Goal: Task Accomplishment & Management: Complete application form

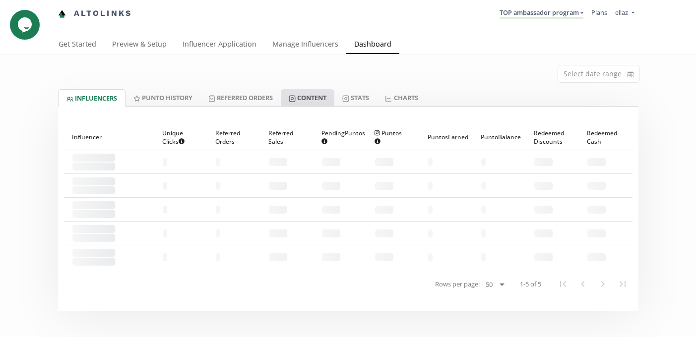
click at [321, 97] on link "Content" at bounding box center [308, 97] width 54 height 17
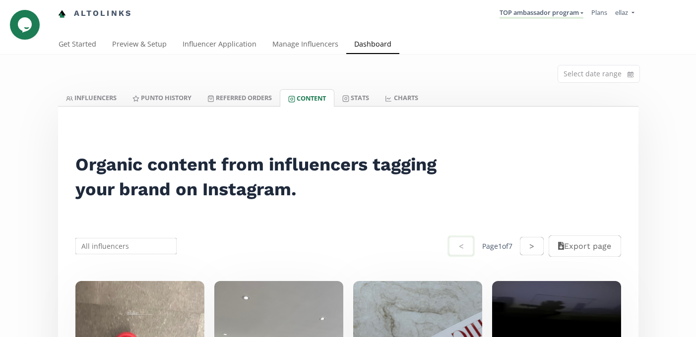
click at [541, 20] on li "TOP ambassador program KINEDU MACRO INFLUENCERS (prog ventas) Ambassador Progra…" at bounding box center [542, 13] width 92 height 19
click at [539, 17] on link "TOP ambassador program" at bounding box center [542, 13] width 84 height 11
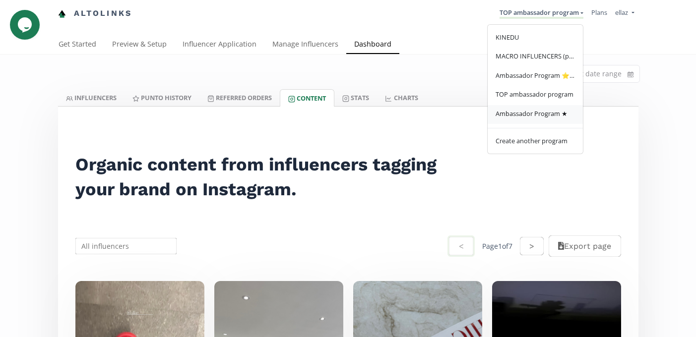
click at [539, 117] on span "Ambassador Program ★" at bounding box center [532, 113] width 72 height 9
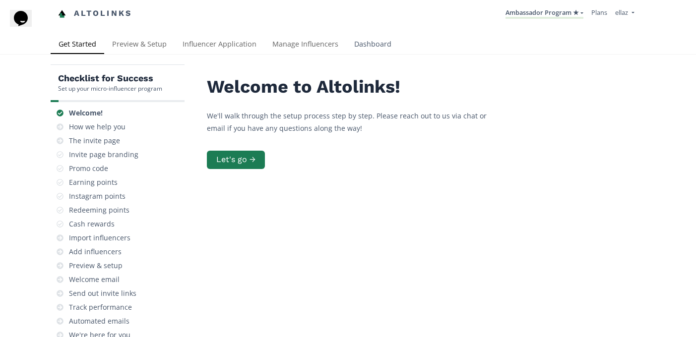
click at [368, 40] on link "Dashboard" at bounding box center [372, 45] width 53 height 20
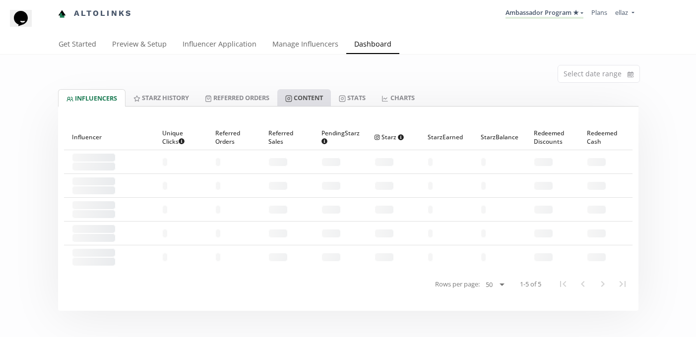
click at [308, 98] on link "Content" at bounding box center [304, 97] width 54 height 17
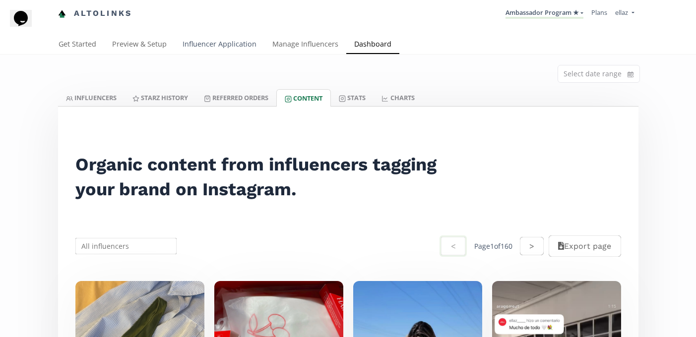
click at [235, 38] on link "Influencer Application" at bounding box center [220, 45] width 90 height 20
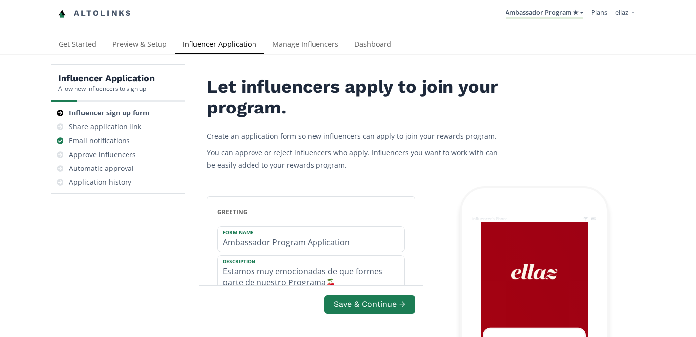
click at [133, 160] on div "Approve influencers" at bounding box center [102, 155] width 67 height 10
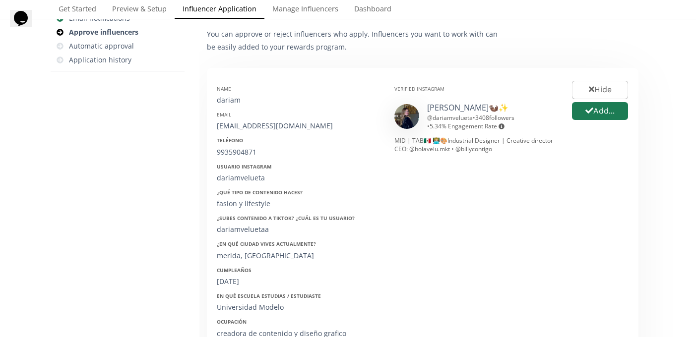
scroll to position [122, 0]
click at [603, 115] on button "Add..." at bounding box center [600, 111] width 59 height 21
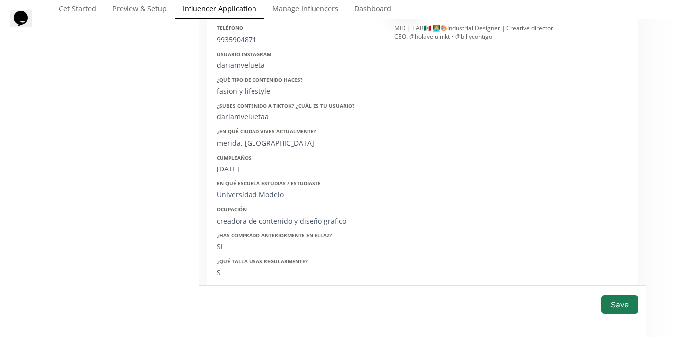
scroll to position [384, 0]
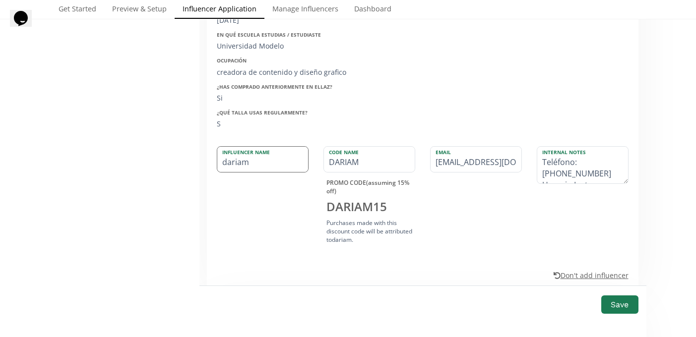
click at [226, 163] on input "dariam" at bounding box center [262, 159] width 91 height 25
type input "ariam"
type input "ARIAM"
type input "Dariam"
type input "DARIAM"
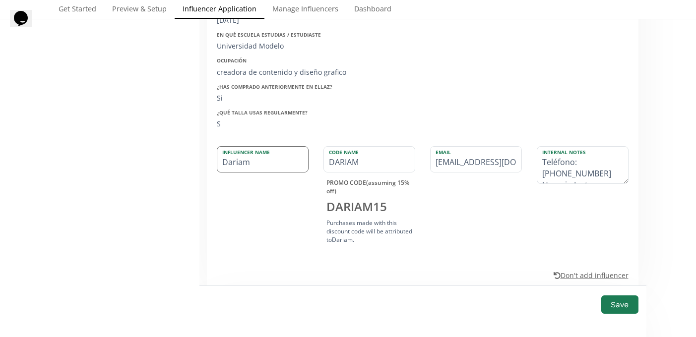
click at [259, 164] on input "Dariam" at bounding box center [262, 159] width 91 height 25
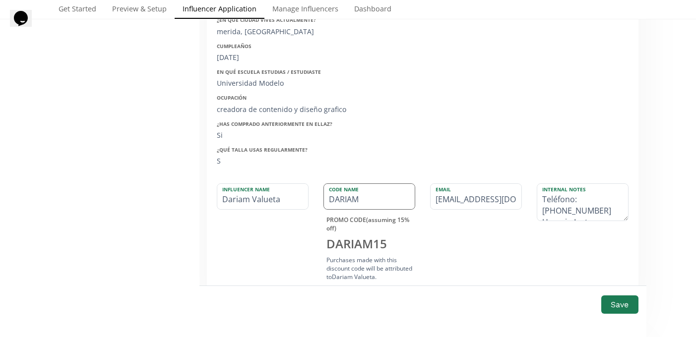
scroll to position [352, 0]
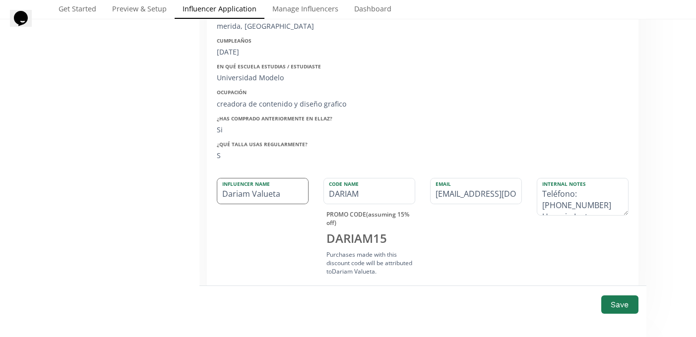
click at [222, 189] on input "Dariam Valueta" at bounding box center [262, 191] width 91 height 25
type input "Dariam Valueta"
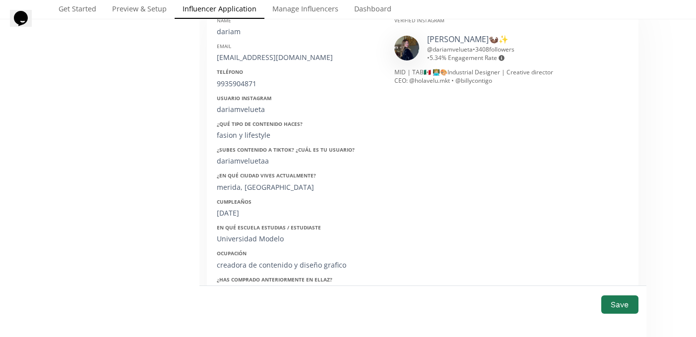
scroll to position [190, 0]
click at [253, 57] on div "dariamvelueta@gmail.com" at bounding box center [298, 59] width 163 height 10
copy div "dariamvelueta@gmail.com"
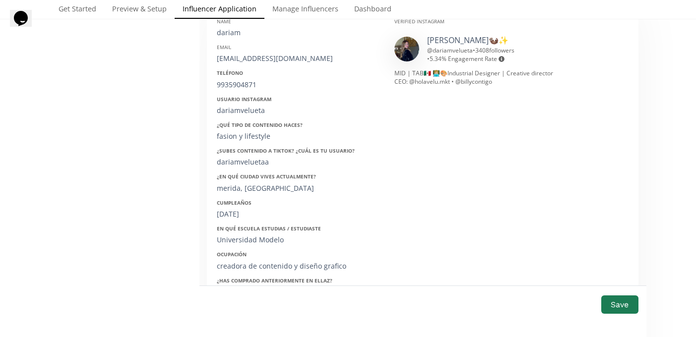
click at [244, 85] on div "9935904871" at bounding box center [298, 85] width 163 height 10
copy div "9935904871"
click at [243, 108] on div "dariamvelueta" at bounding box center [298, 111] width 163 height 10
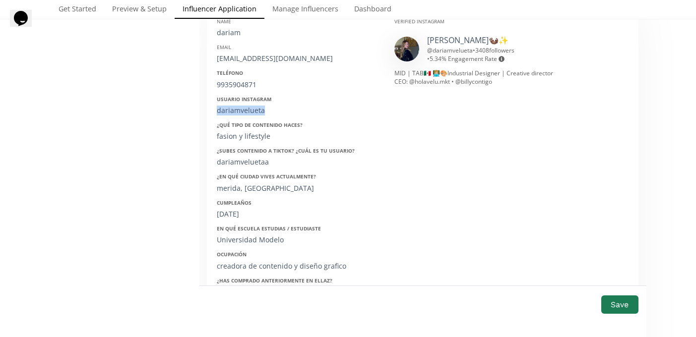
copy div "dariamvelueta"
click at [235, 214] on div "24/01/2000" at bounding box center [298, 214] width 163 height 10
copy div "24/01/2000"
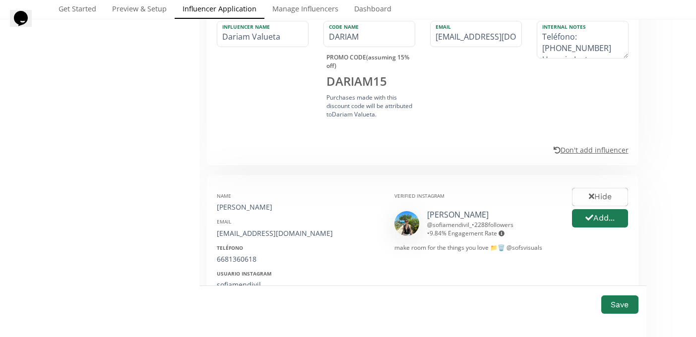
scroll to position [511, 0]
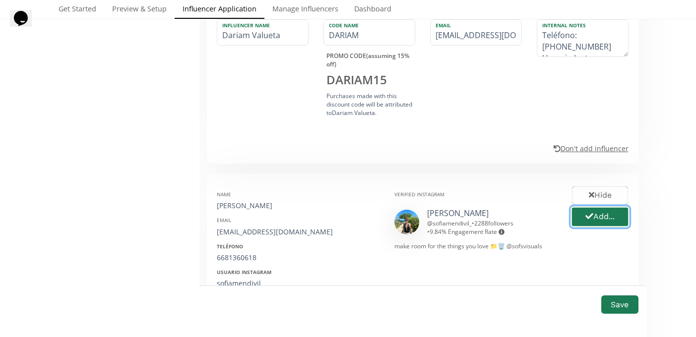
click at [588, 214] on icon "button" at bounding box center [589, 216] width 8 height 8
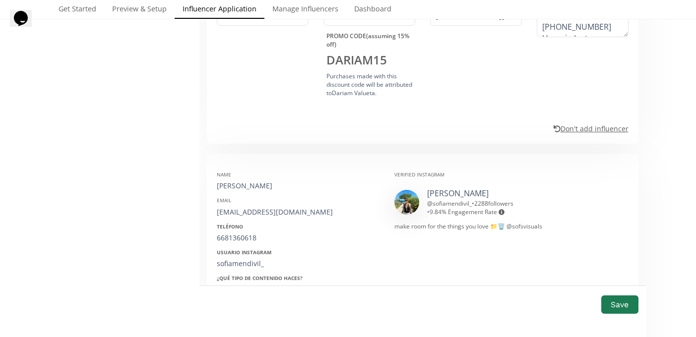
scroll to position [552, 0]
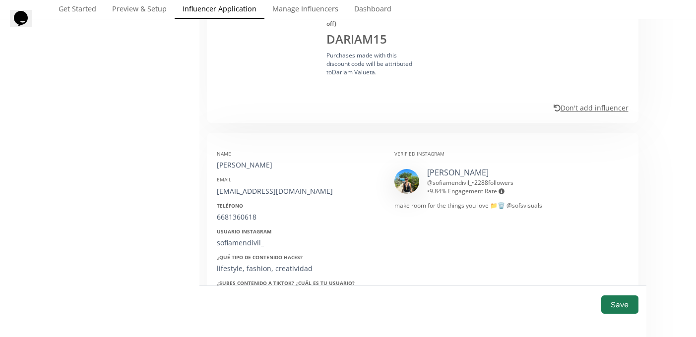
click at [235, 157] on div "Name" at bounding box center [298, 153] width 163 height 7
click at [236, 163] on div "Sofia Mendivil" at bounding box center [298, 165] width 163 height 10
copy div "Sofia Mendivil"
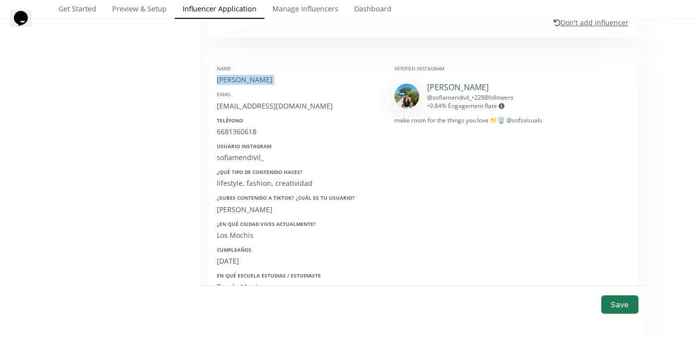
scroll to position [637, 0]
click at [258, 107] on div "sofiamendivilg@hotmail.com" at bounding box center [298, 107] width 163 height 10
copy div "sofiamendivilg@hotmail.com"
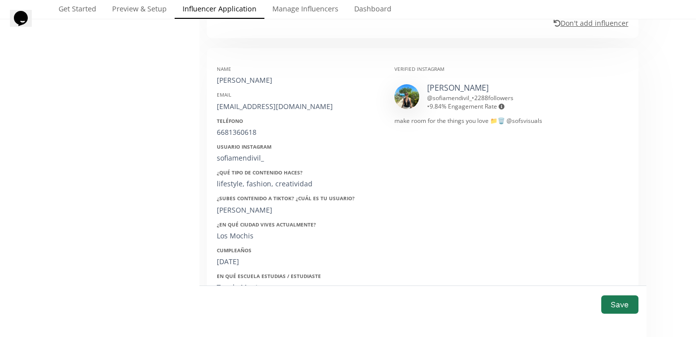
click at [242, 131] on div "6681360618" at bounding box center [298, 133] width 163 height 10
copy div "6681360618"
click at [242, 158] on div "sofiamendivil_" at bounding box center [298, 158] width 163 height 10
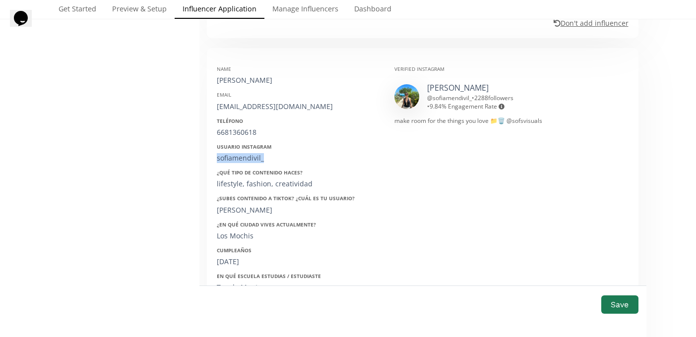
copy div "sofiamendivil_"
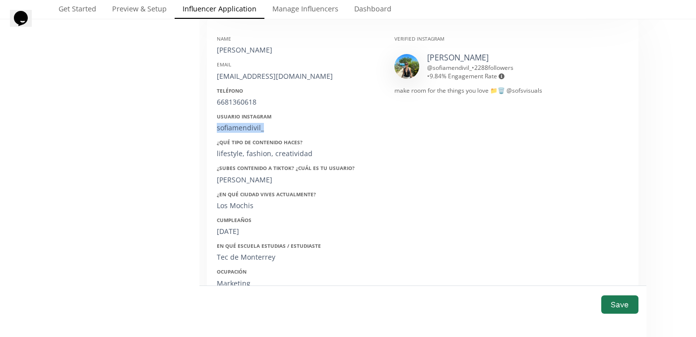
scroll to position [676, 0]
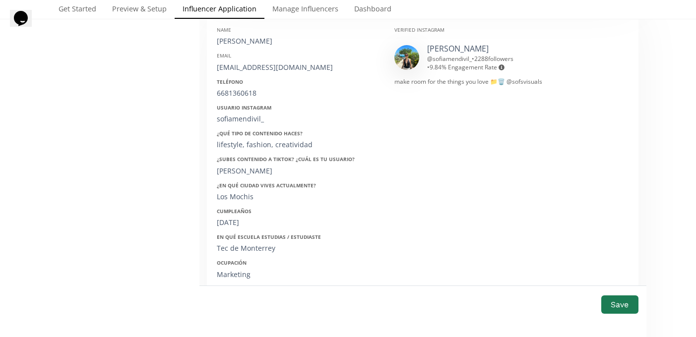
click at [230, 182] on strong "¿En qué ciudad vives actualmente?" at bounding box center [266, 185] width 99 height 7
click at [235, 229] on div "Name Sofia Mendivil Email sofiamendivilg@hotmail.com Teléfono 6681360618 Usuari…" at bounding box center [298, 176] width 178 height 314
click at [232, 226] on div "04/02/2002" at bounding box center [298, 223] width 163 height 10
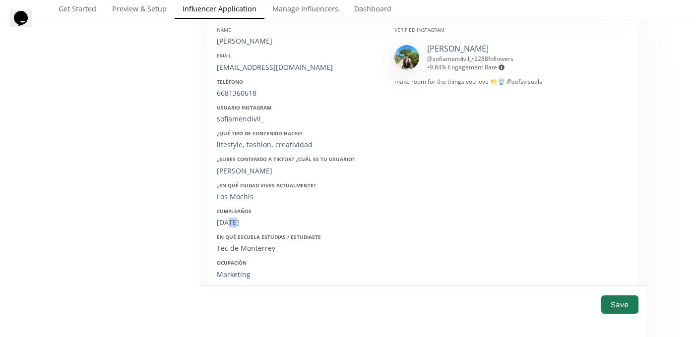
click at [232, 226] on div "04/02/2002" at bounding box center [298, 223] width 163 height 10
copy div "04/02/2002"
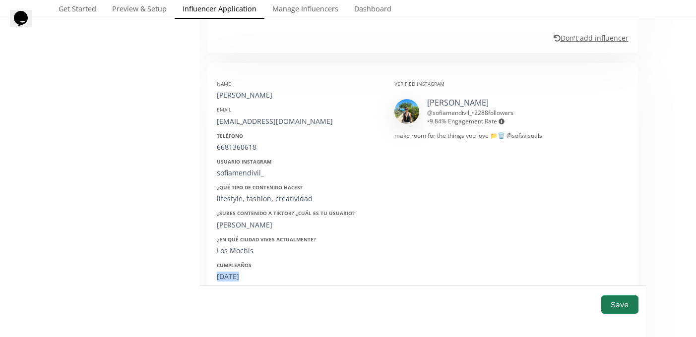
scroll to position [613, 0]
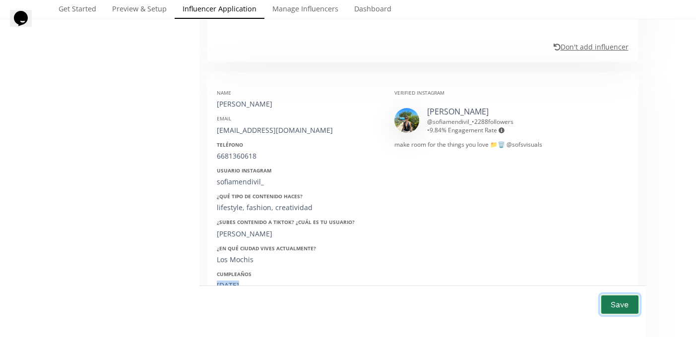
click at [626, 304] on button "Save" at bounding box center [620, 304] width 40 height 21
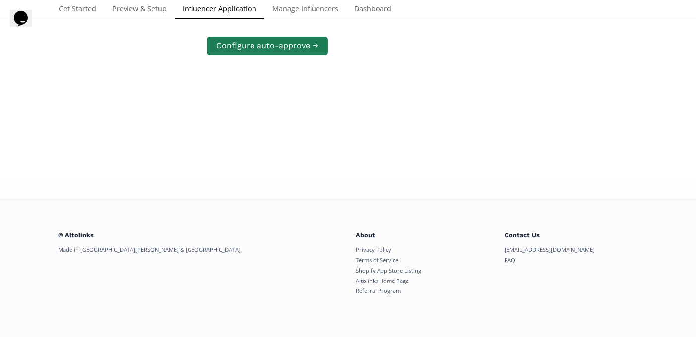
scroll to position [199, 0]
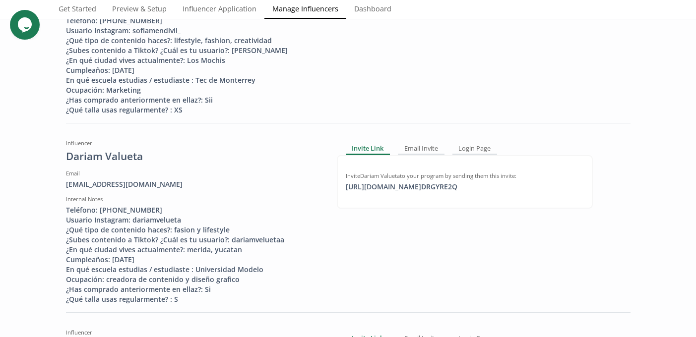
scroll to position [217, 0]
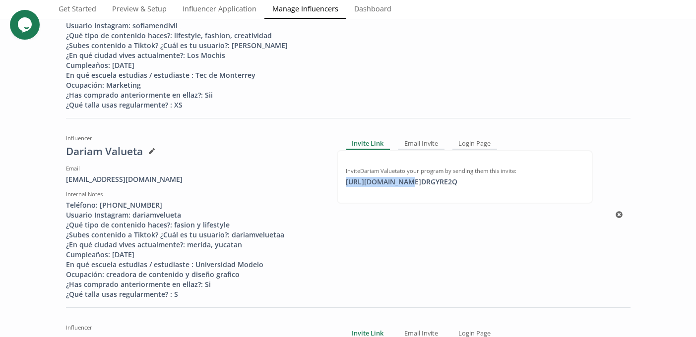
click at [396, 182] on div "https://app.altolinks.com/invite/ DRGYRE2Q click to copy" at bounding box center [402, 182] width 124 height 10
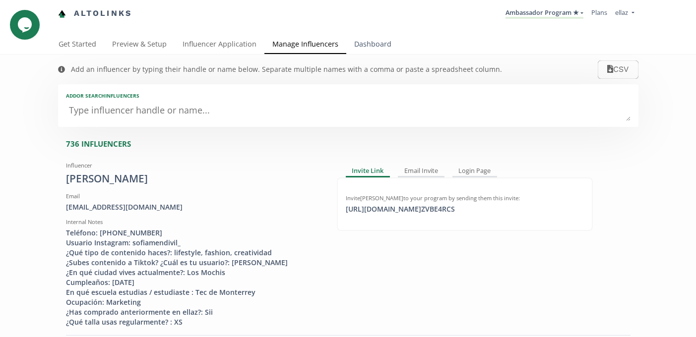
click at [373, 46] on link "Dashboard" at bounding box center [372, 45] width 53 height 20
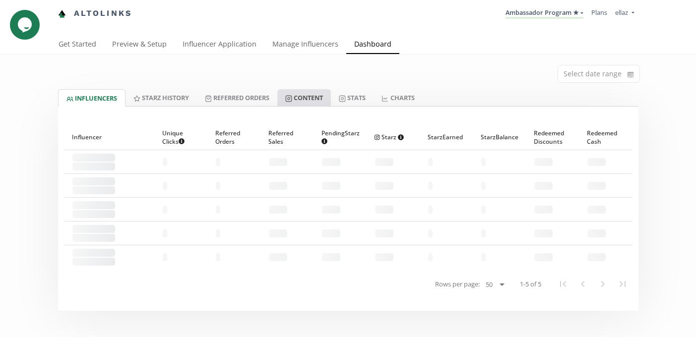
click at [329, 96] on link "Content" at bounding box center [304, 97] width 54 height 17
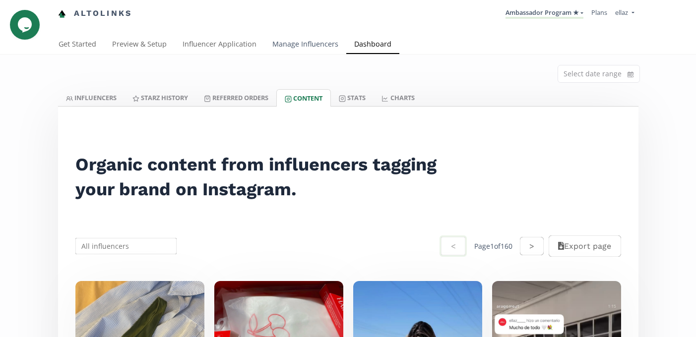
click at [302, 52] on link "Manage Influencers" at bounding box center [305, 45] width 82 height 20
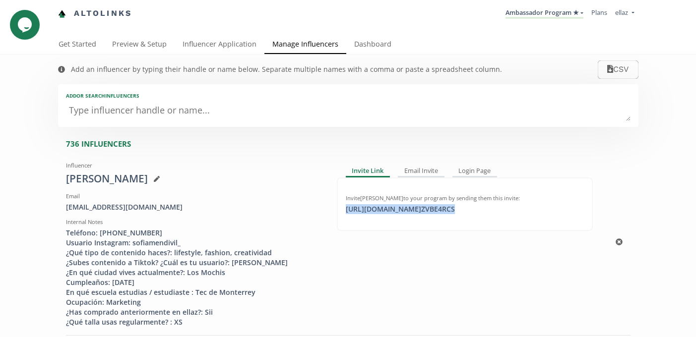
click at [406, 212] on div "https://app.altolinks.com/invite/ ZVBE4RCS click to copy" at bounding box center [400, 209] width 121 height 10
click at [197, 43] on link "Influencer Application" at bounding box center [220, 45] width 90 height 20
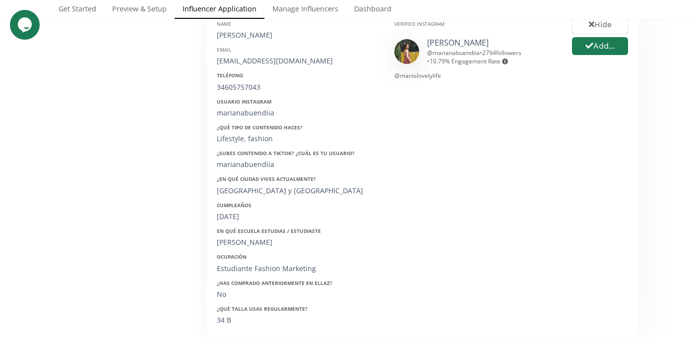
scroll to position [187, 0]
click at [439, 42] on link "[PERSON_NAME]" at bounding box center [458, 43] width 62 height 11
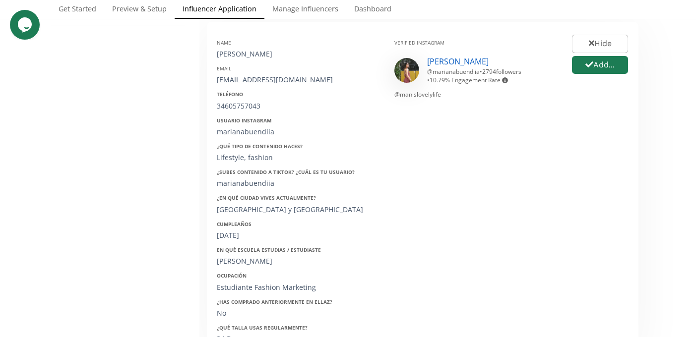
scroll to position [166, 0]
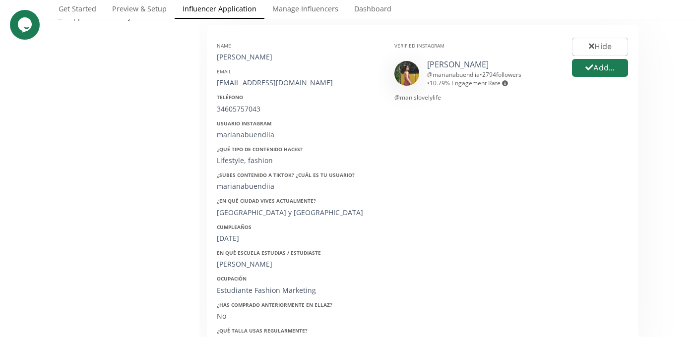
click at [243, 56] on div "[PERSON_NAME]" at bounding box center [298, 57] width 163 height 10
copy div "[PERSON_NAME]"
click at [260, 79] on div "[EMAIL_ADDRESS][DOMAIN_NAME]" at bounding box center [298, 83] width 163 height 10
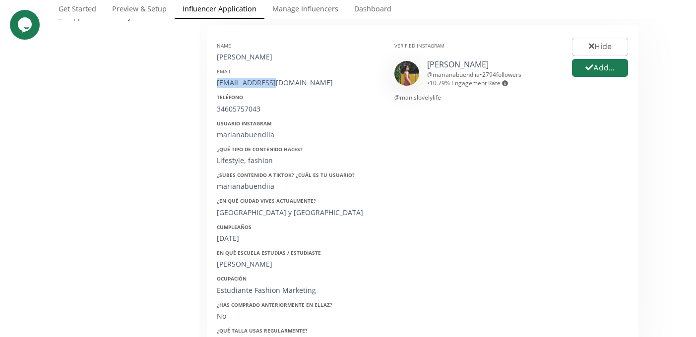
click at [260, 79] on div "[EMAIL_ADDRESS][DOMAIN_NAME]" at bounding box center [298, 83] width 163 height 10
copy div "[EMAIL_ADDRESS][DOMAIN_NAME]"
click at [237, 110] on div "34605757043" at bounding box center [298, 109] width 163 height 10
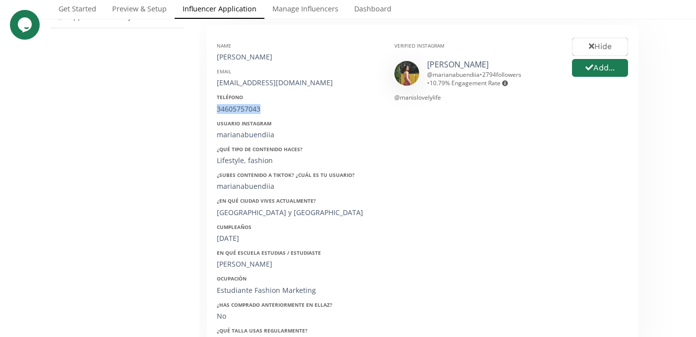
copy div "34605757043"
click at [242, 133] on div "marianabuendiia" at bounding box center [298, 135] width 163 height 10
copy div "marianabuendiia"
click at [244, 217] on div "Madrid y México" at bounding box center [298, 213] width 163 height 10
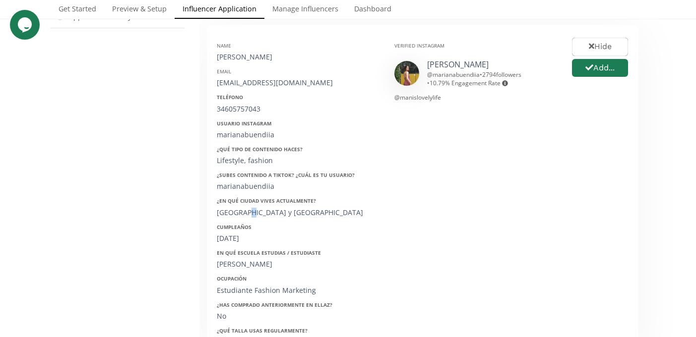
click at [244, 217] on div "Madrid y México" at bounding box center [298, 213] width 163 height 10
copy div "Madrid y México"
click at [234, 237] on div "20/12/2002" at bounding box center [298, 239] width 163 height 10
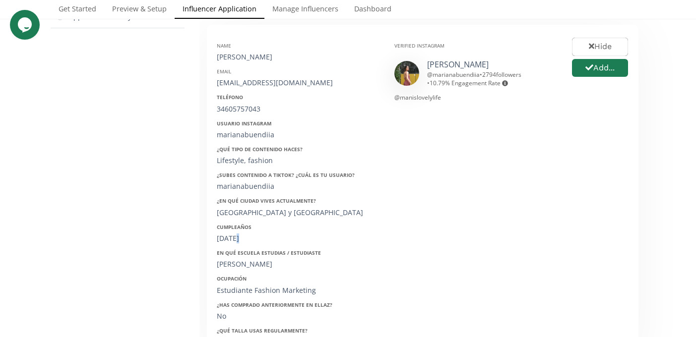
click at [234, 237] on div "20/12/2002" at bounding box center [298, 239] width 163 height 10
copy div "20/12/2002"
click at [601, 73] on button "Add..." at bounding box center [600, 68] width 59 height 21
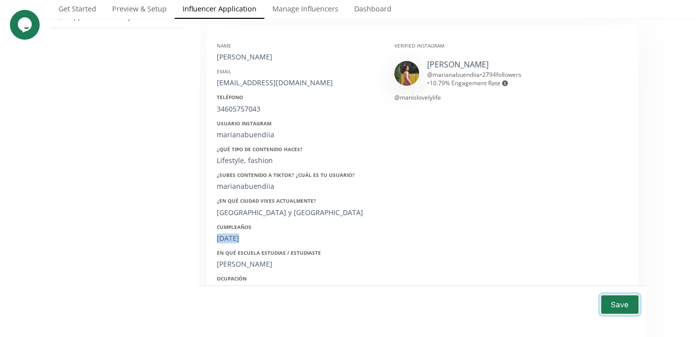
click at [617, 313] on button "Save" at bounding box center [620, 304] width 40 height 21
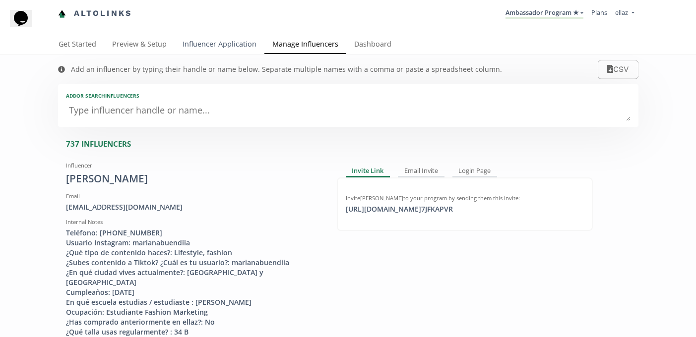
click at [198, 47] on link "Influencer Application" at bounding box center [220, 45] width 90 height 20
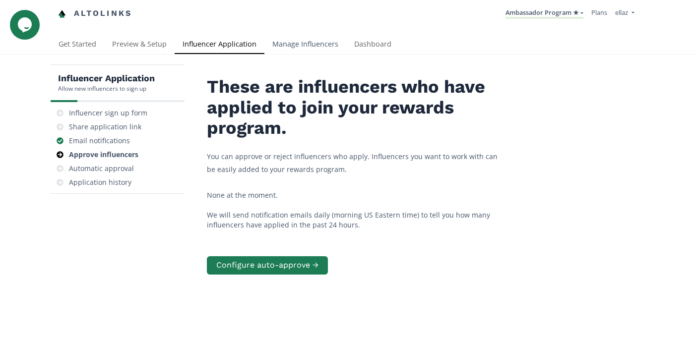
click at [322, 40] on link "Manage Influencers" at bounding box center [305, 45] width 82 height 20
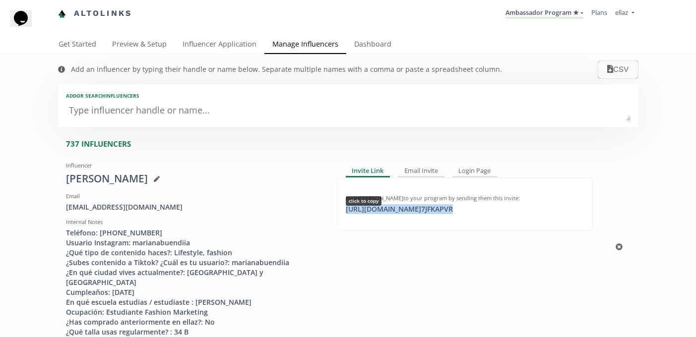
click at [378, 208] on div "[URL][DOMAIN_NAME] 7JFKAPVR click to copy" at bounding box center [399, 209] width 119 height 10
click at [378, 43] on link "Dashboard" at bounding box center [372, 45] width 53 height 20
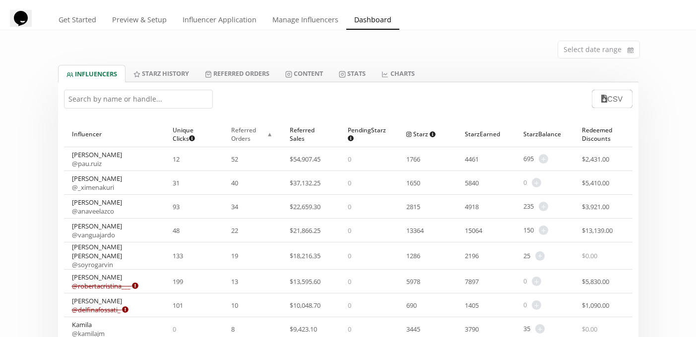
scroll to position [34, 0]
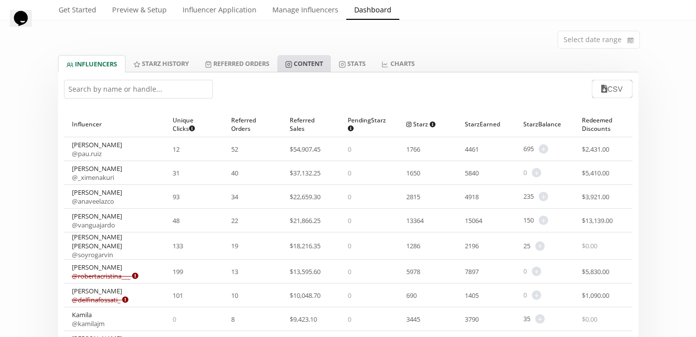
click at [297, 67] on link "Content" at bounding box center [304, 63] width 54 height 17
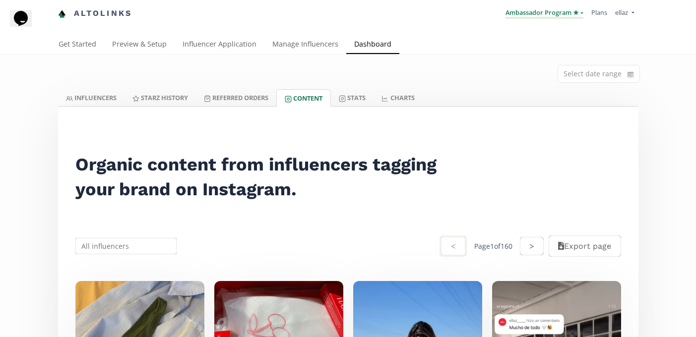
click at [524, 14] on link "Ambassador Program ★" at bounding box center [545, 13] width 78 height 11
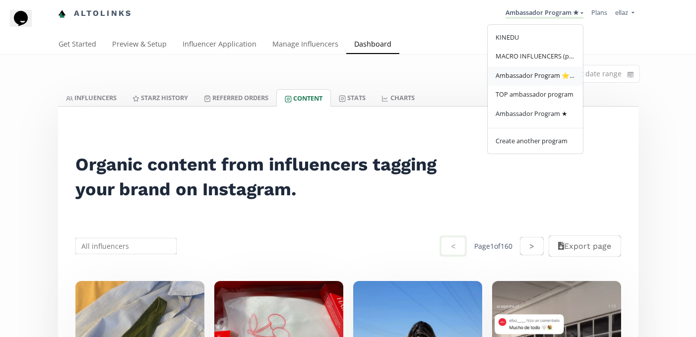
click at [523, 78] on span "Ambassador Program ⭐️⭐️" at bounding box center [535, 75] width 79 height 9
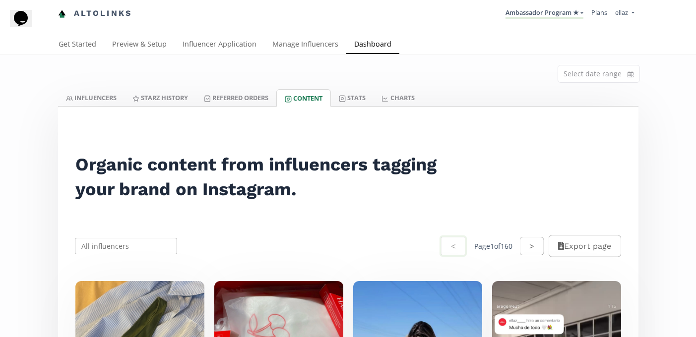
click at [381, 48] on link "Dashboard" at bounding box center [372, 45] width 53 height 20
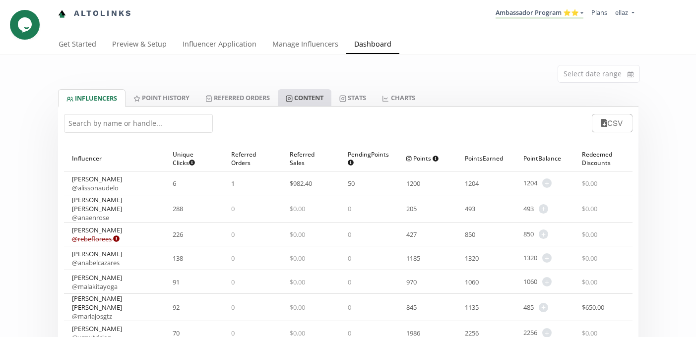
click at [323, 101] on link "Content" at bounding box center [305, 97] width 54 height 17
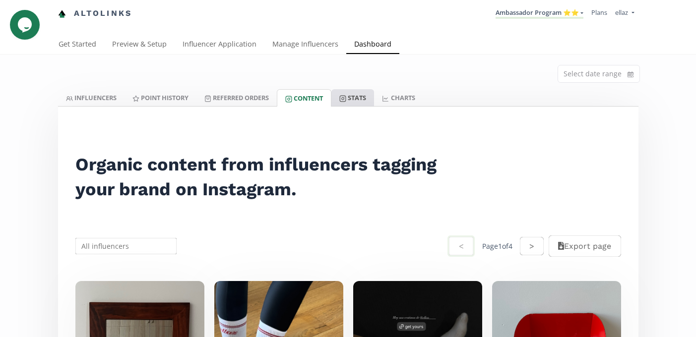
click at [371, 102] on link "Stats" at bounding box center [352, 97] width 43 height 17
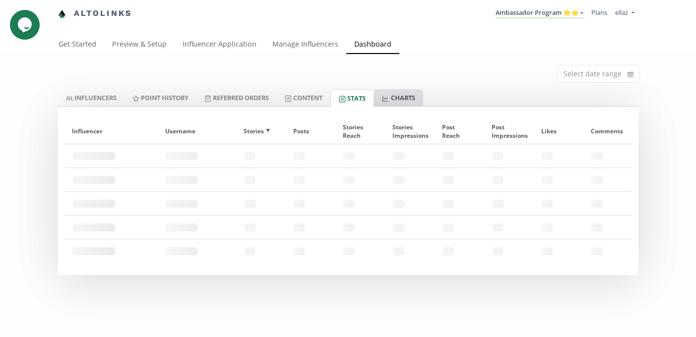
click at [388, 101] on link "CHARTS" at bounding box center [398, 97] width 49 height 17
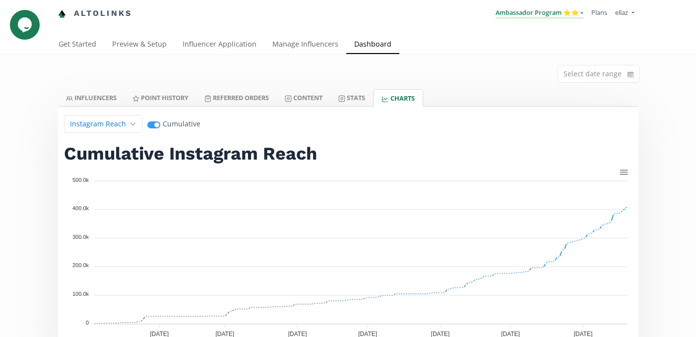
click at [540, 14] on link "Ambassador Program ⭐️⭐️" at bounding box center [540, 13] width 88 height 11
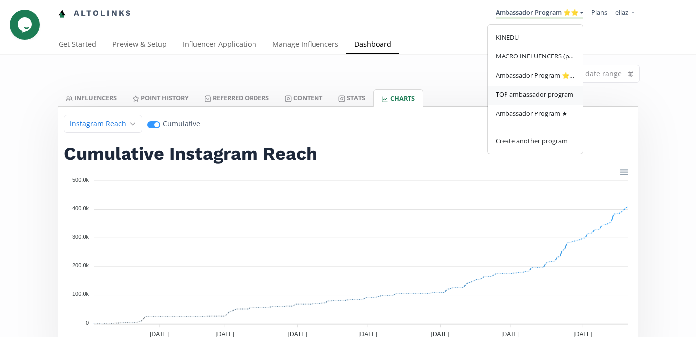
click at [536, 95] on span "TOP ambassador program" at bounding box center [535, 94] width 78 height 9
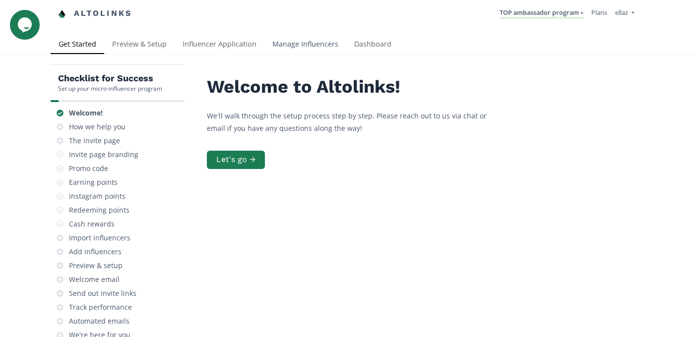
click at [327, 43] on link "Manage Influencers" at bounding box center [305, 45] width 82 height 20
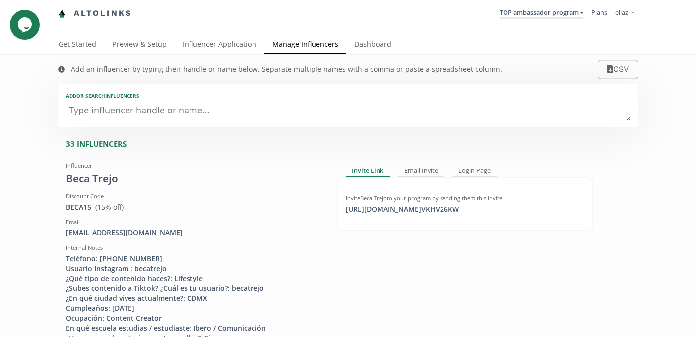
click at [212, 59] on div "Add an influencer by typing their handle or name below. Separate multiple names…" at bounding box center [280, 70] width 464 height 30
click at [210, 52] on link "Influencer Application" at bounding box center [220, 45] width 90 height 20
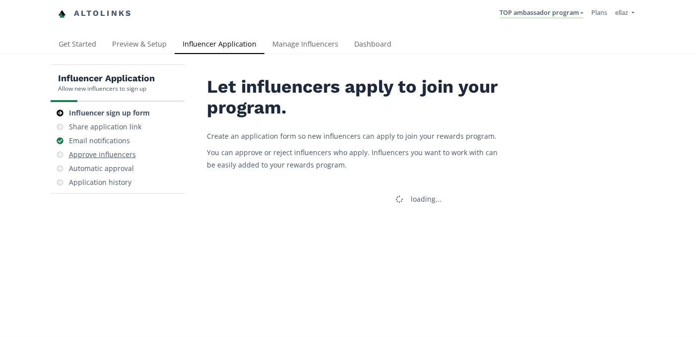
click at [125, 153] on div "Approve influencers" at bounding box center [102, 155] width 67 height 10
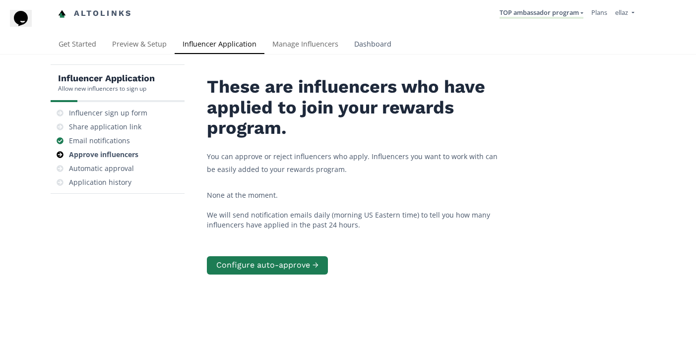
click at [357, 48] on link "Dashboard" at bounding box center [372, 45] width 53 height 20
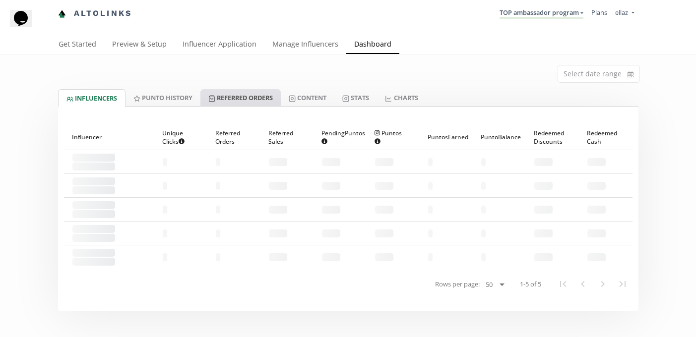
click at [273, 95] on link "Referred Orders" at bounding box center [240, 97] width 80 height 17
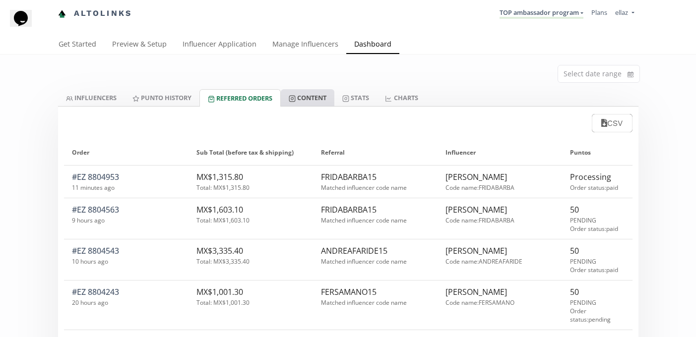
click at [295, 94] on link "Content" at bounding box center [308, 97] width 54 height 17
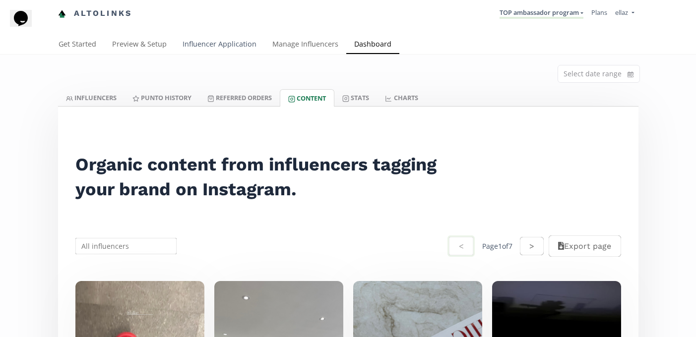
click at [210, 41] on link "Influencer Application" at bounding box center [220, 45] width 90 height 20
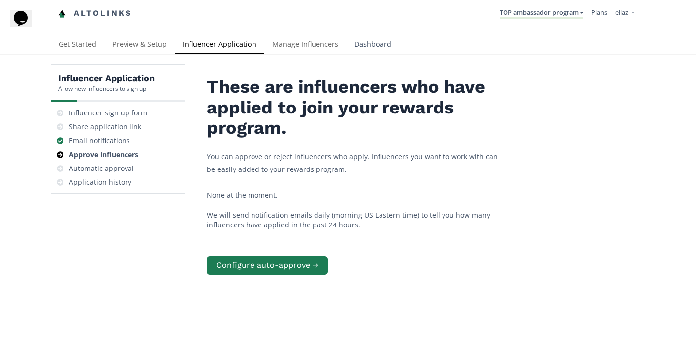
click at [367, 46] on link "Dashboard" at bounding box center [372, 45] width 53 height 20
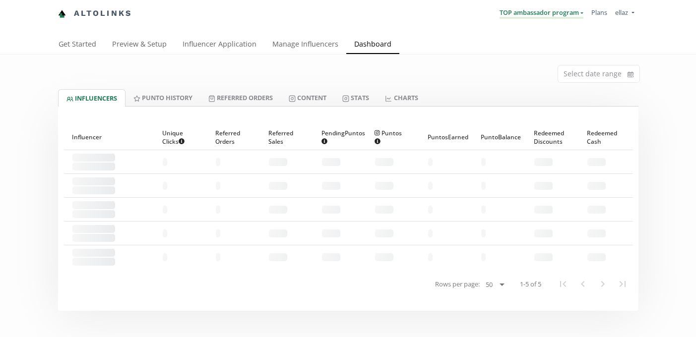
click at [526, 12] on link "TOP ambassador program" at bounding box center [542, 13] width 84 height 11
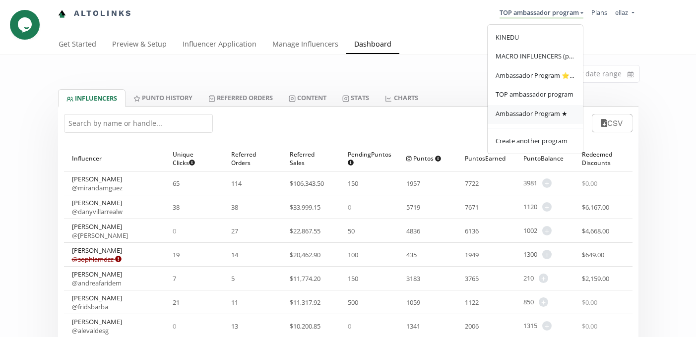
click at [522, 113] on span "Ambassador Program ★" at bounding box center [532, 113] width 72 height 9
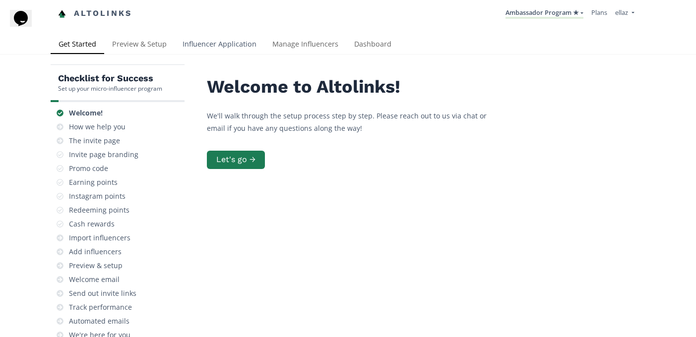
click at [227, 45] on link "Influencer Application" at bounding box center [220, 45] width 90 height 20
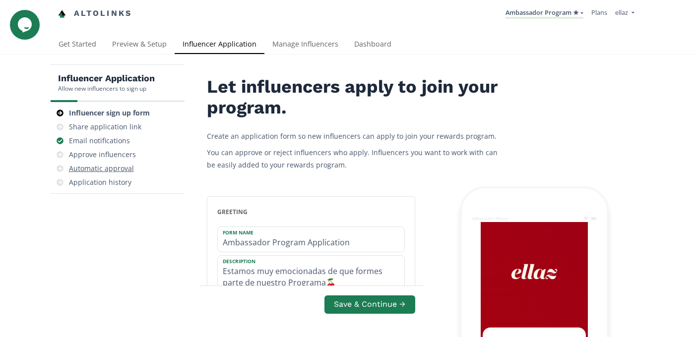
click at [109, 163] on div "Automatic approval" at bounding box center [118, 169] width 126 height 14
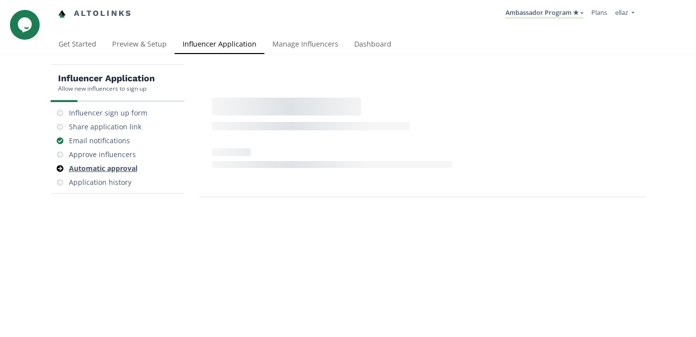
scroll to position [40, 0]
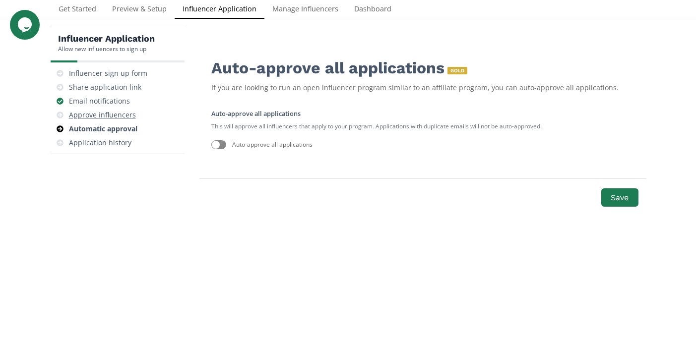
click at [104, 120] on div "Approve influencers" at bounding box center [118, 115] width 126 height 14
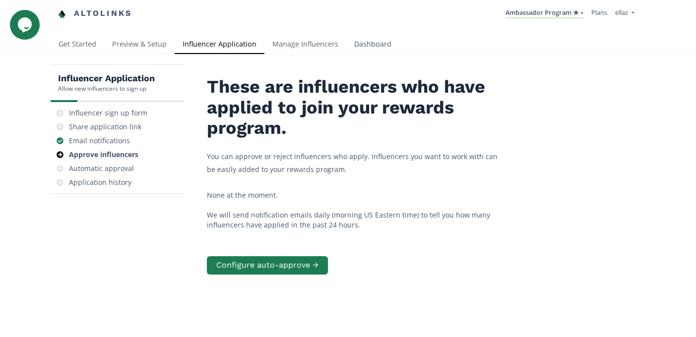
click at [368, 37] on link "Dashboard" at bounding box center [372, 45] width 53 height 20
